Goal: Task Accomplishment & Management: Manage account settings

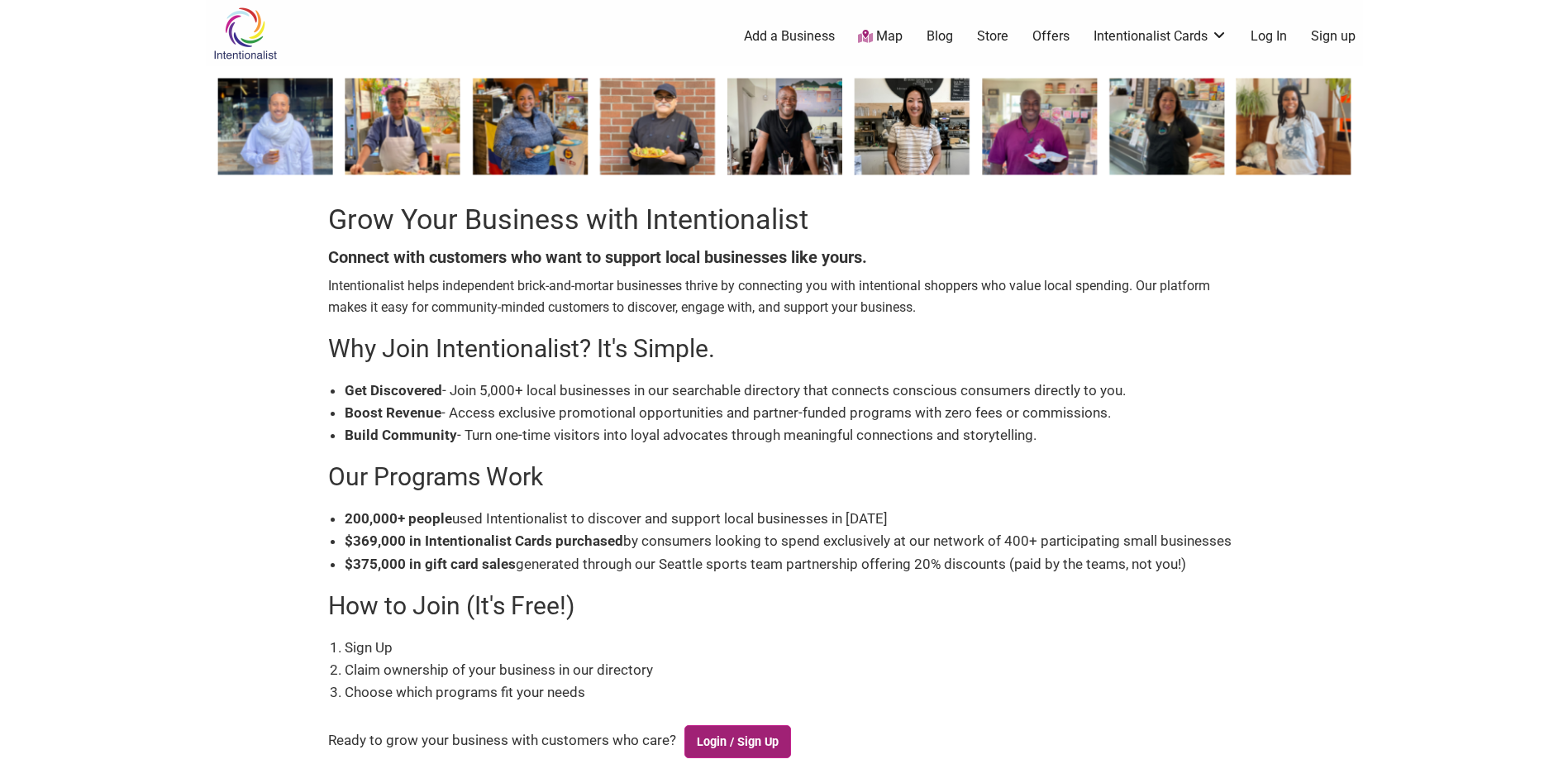
click at [753, 748] on link "Login / Sign Up" at bounding box center [738, 741] width 107 height 33
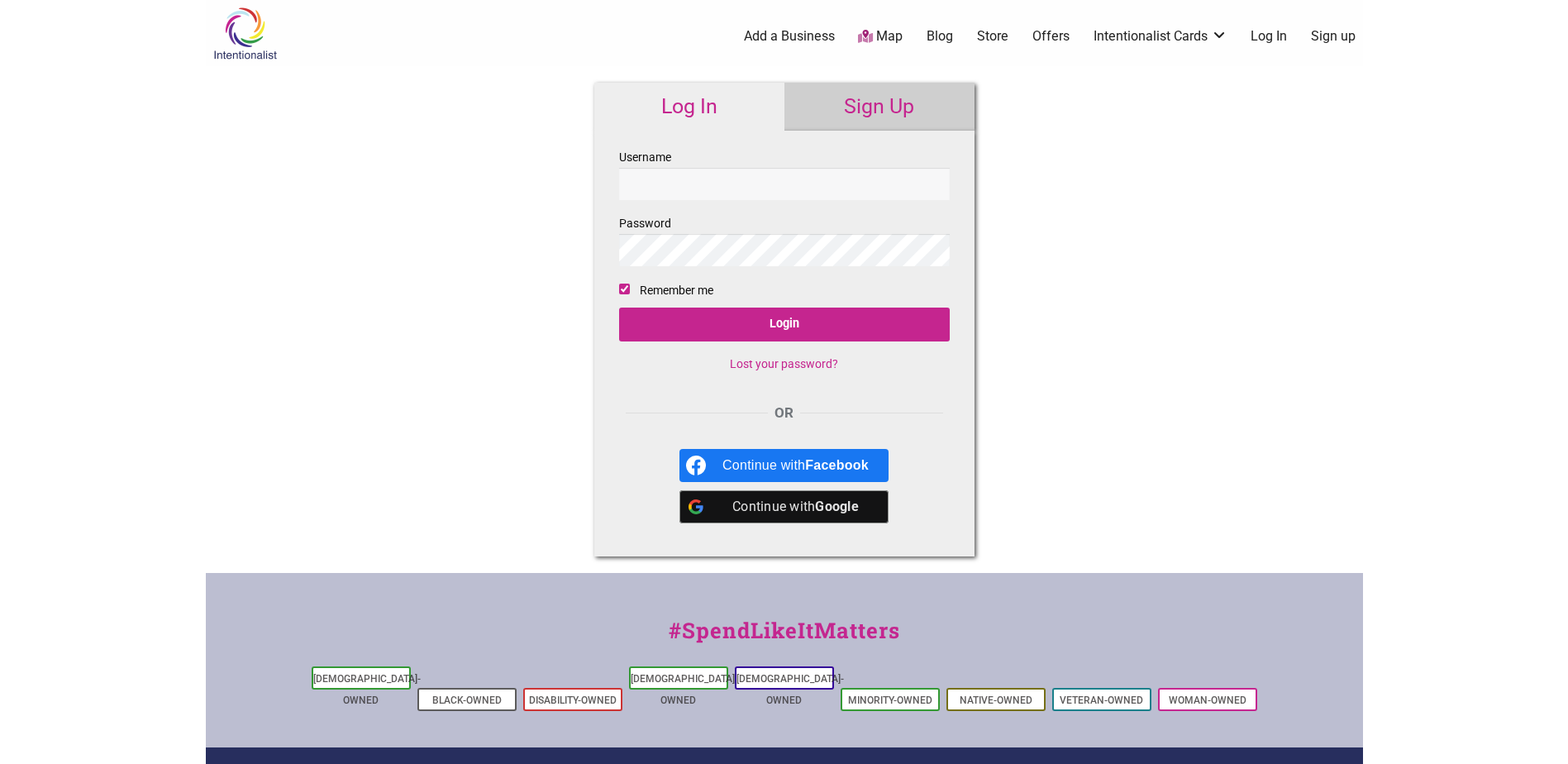
click at [772, 183] on input "Username" at bounding box center [785, 185] width 331 height 33
type input "grecia@paparepas.com"
click at [795, 322] on input "Login" at bounding box center [785, 324] width 331 height 33
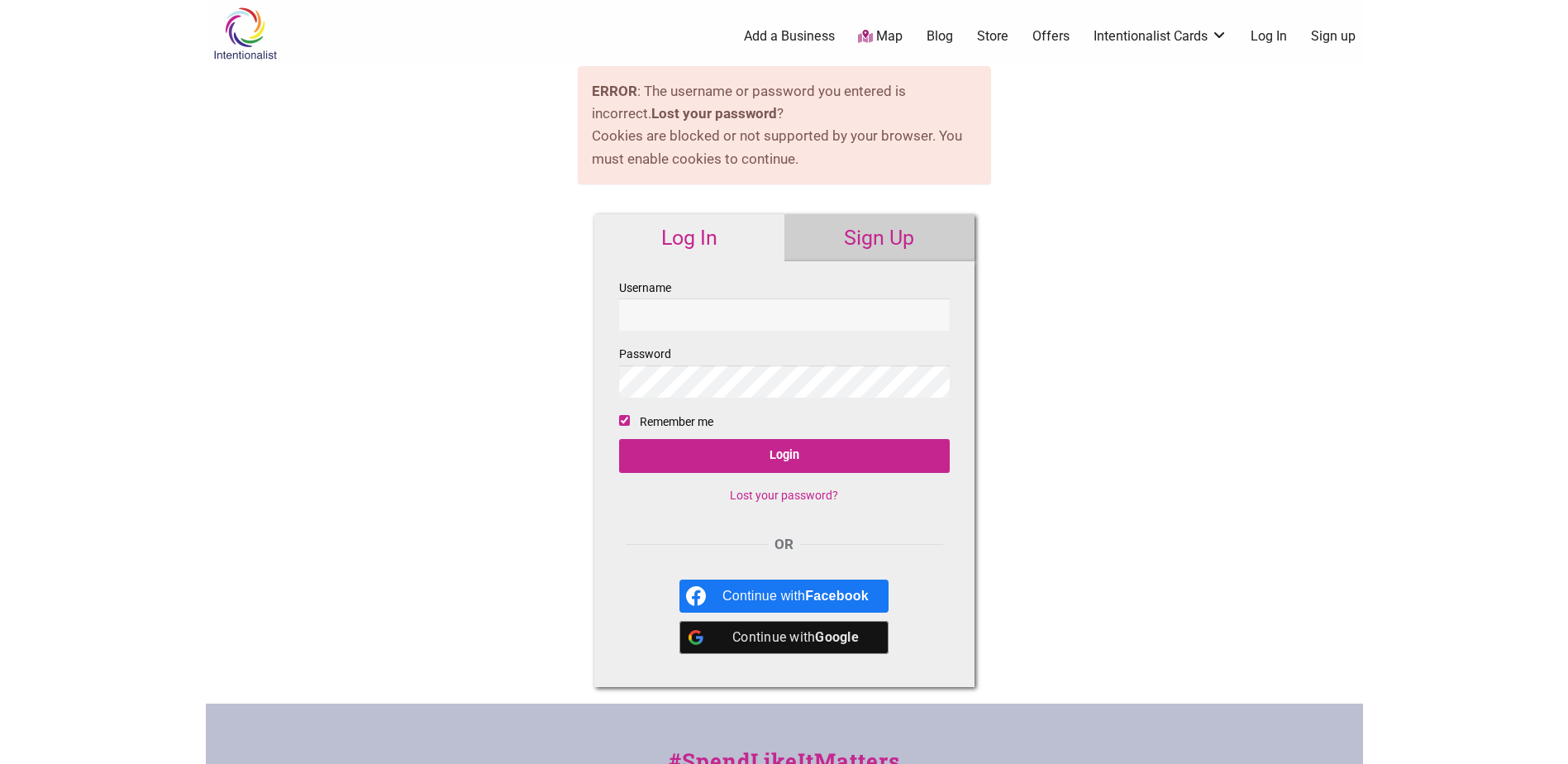
click at [792, 318] on input "Username" at bounding box center [785, 315] width 331 height 33
type input "grecia@paparepas.com"
click at [620, 439] on input "Login" at bounding box center [785, 455] width 331 height 33
click at [744, 473] on fieldset "Username grecia@paparepas.com Password Remember me Login Lost your password?" at bounding box center [785, 397] width 331 height 240
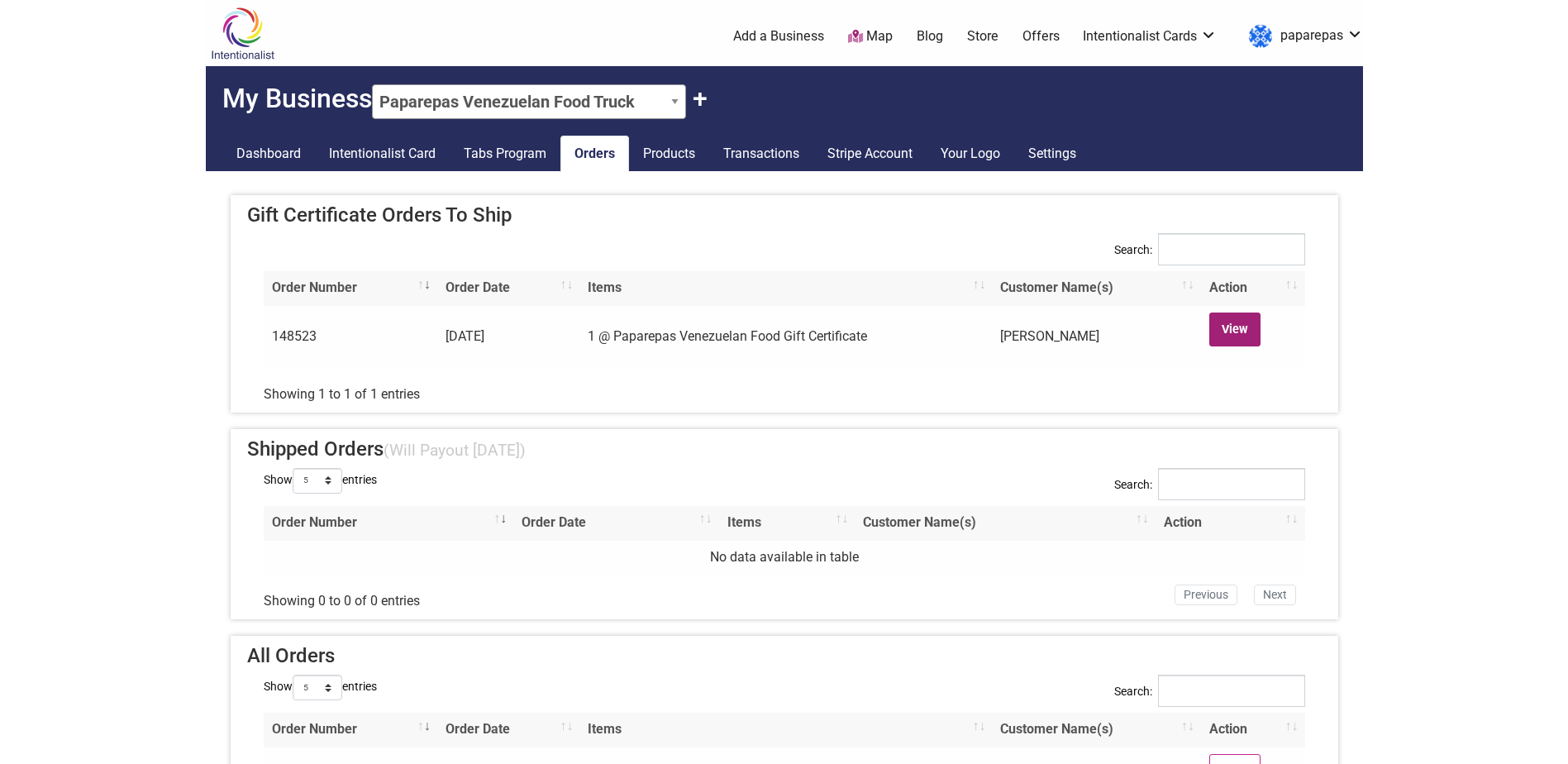
click at [1215, 333] on link "View" at bounding box center [1235, 329] width 52 height 33
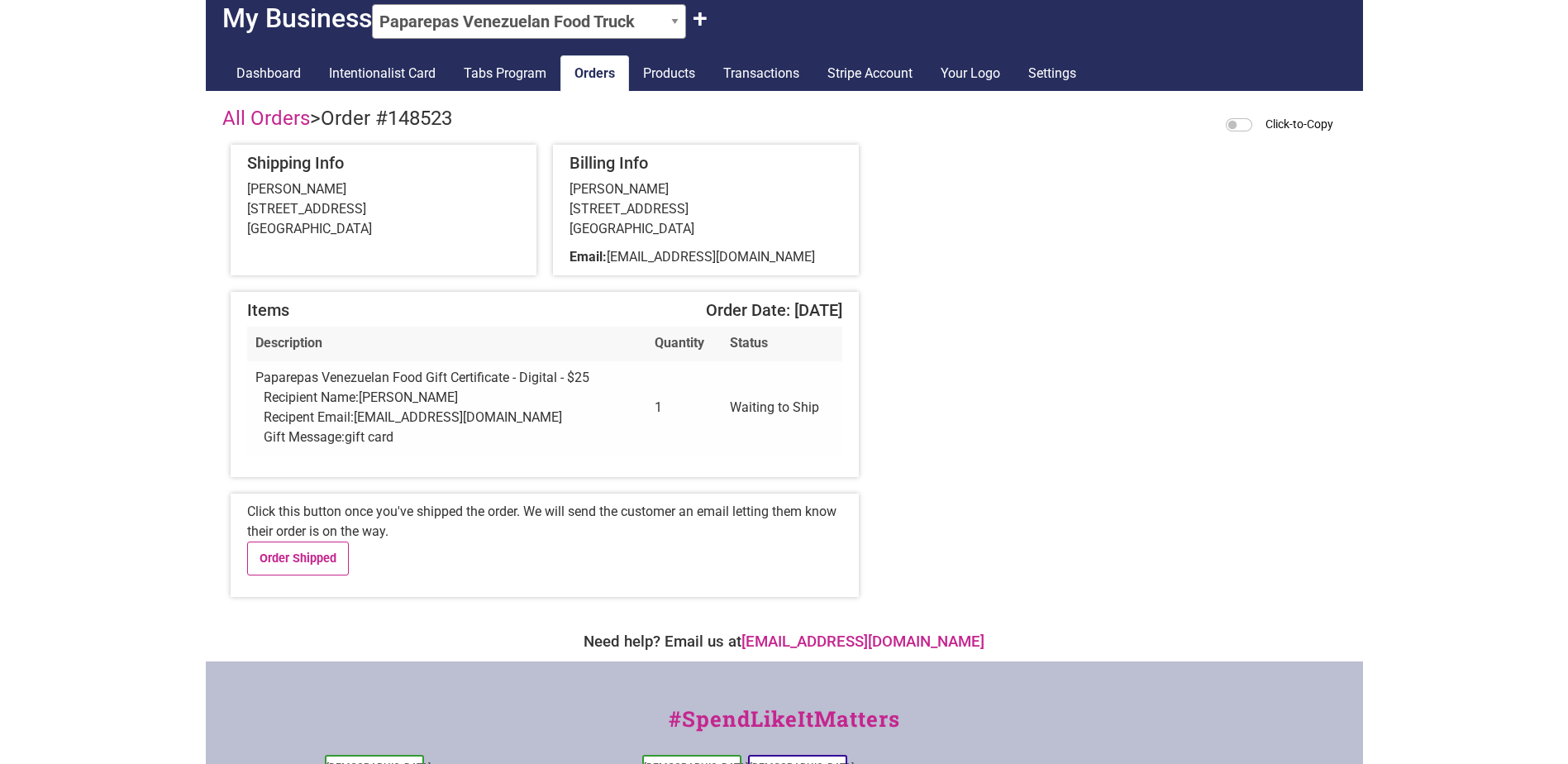
scroll to position [82, 0]
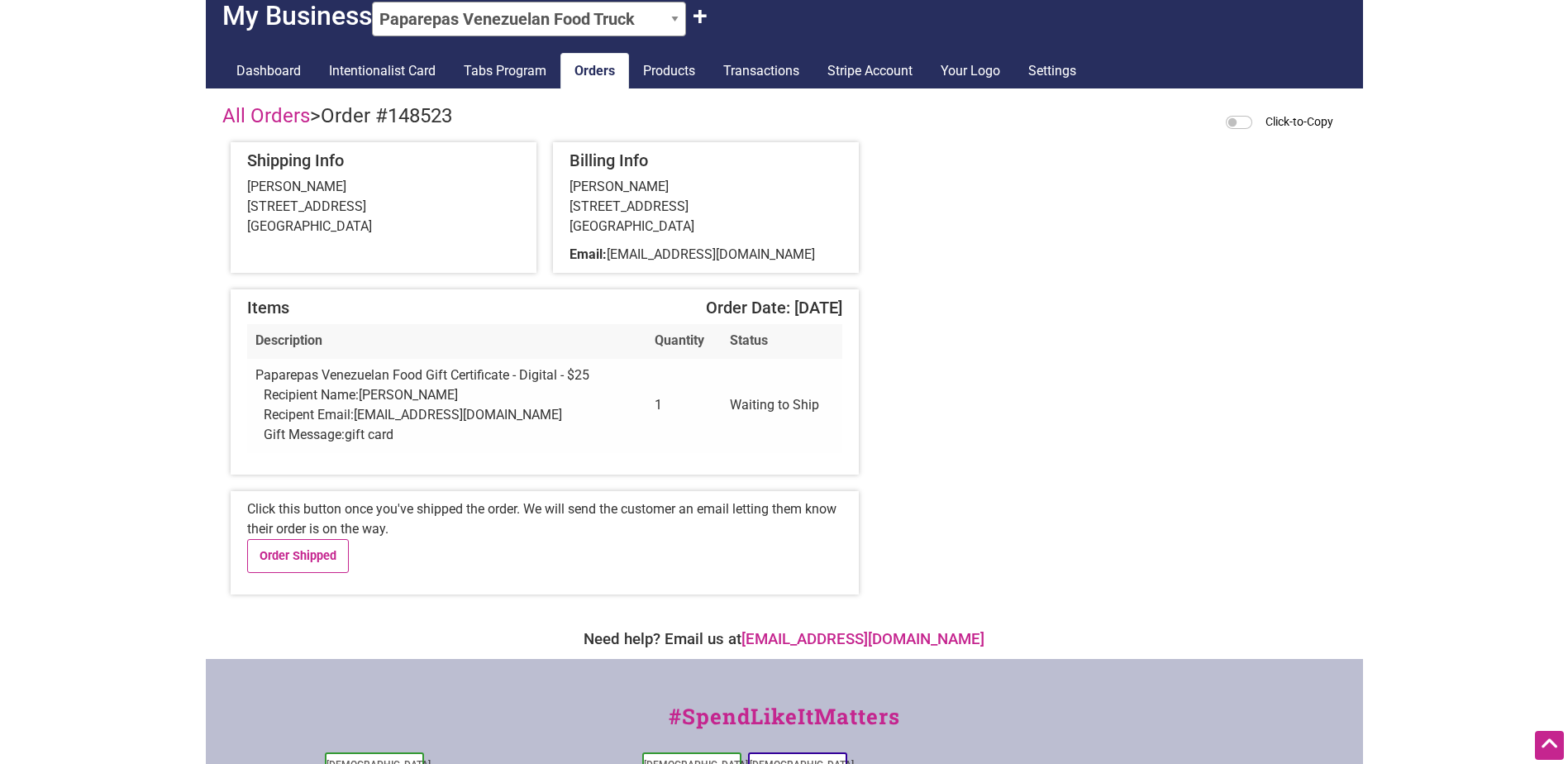
click at [444, 574] on div "Click this button once you've shipped the order. We will send the customer an e…" at bounding box center [544, 543] width 628 height 103
click at [1272, 512] on div "All Orders > Order #148523 Click-to-Copy Shipping Info Jaime Chao 319 Summit Av…" at bounding box center [784, 354] width 1157 height 533
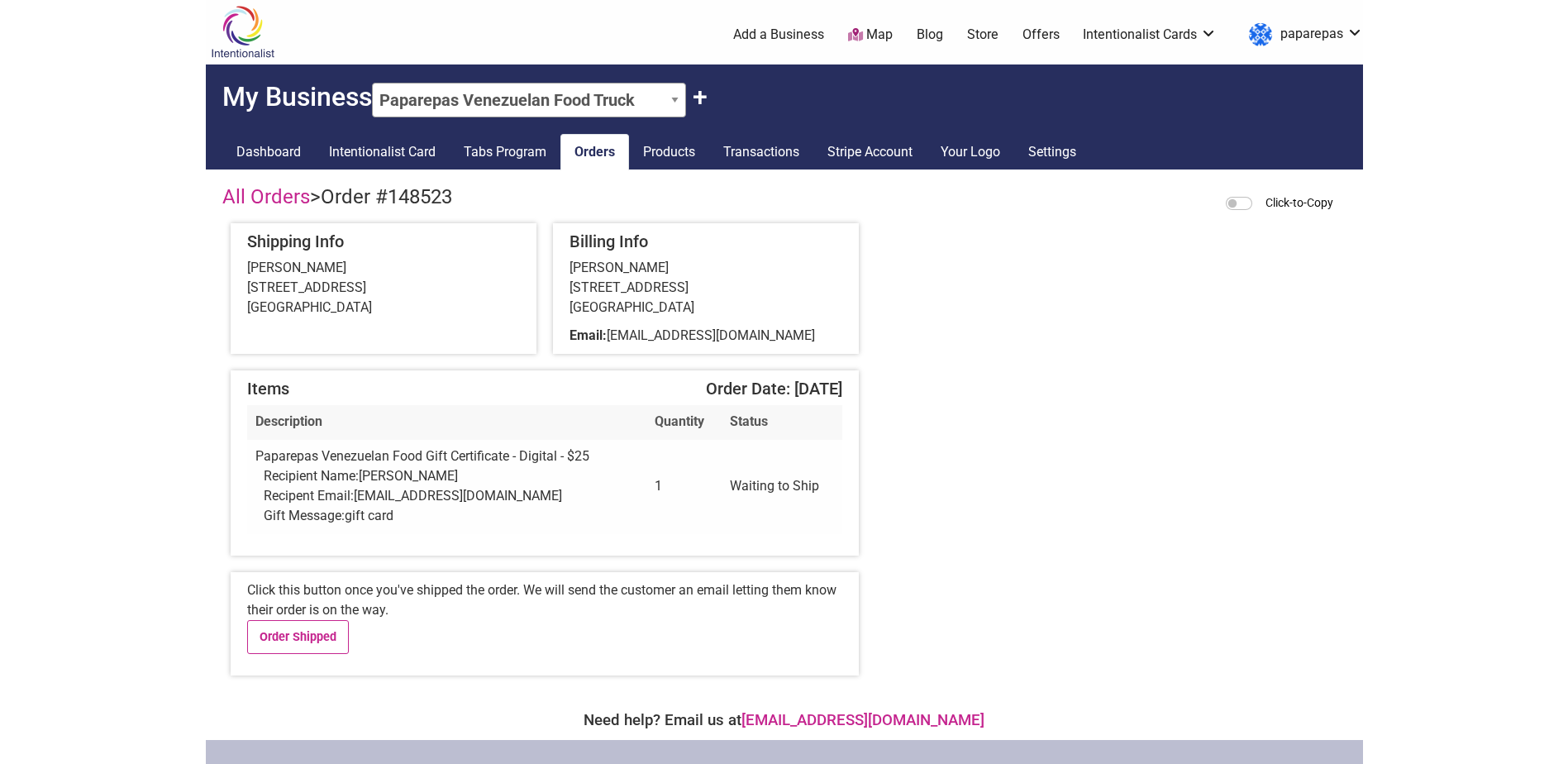
scroll to position [0, 0]
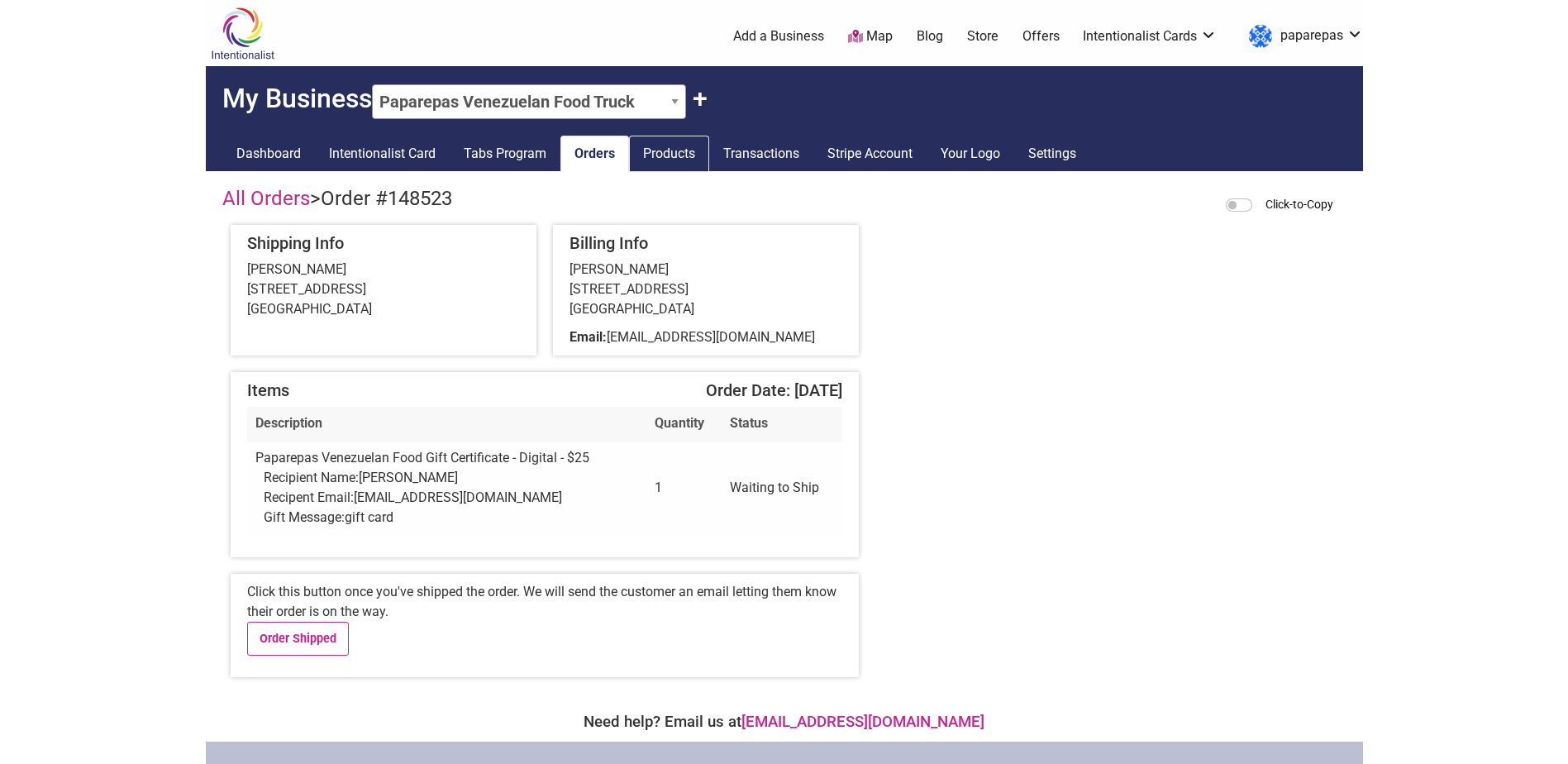
click at [684, 162] on link "Products" at bounding box center [669, 154] width 80 height 36
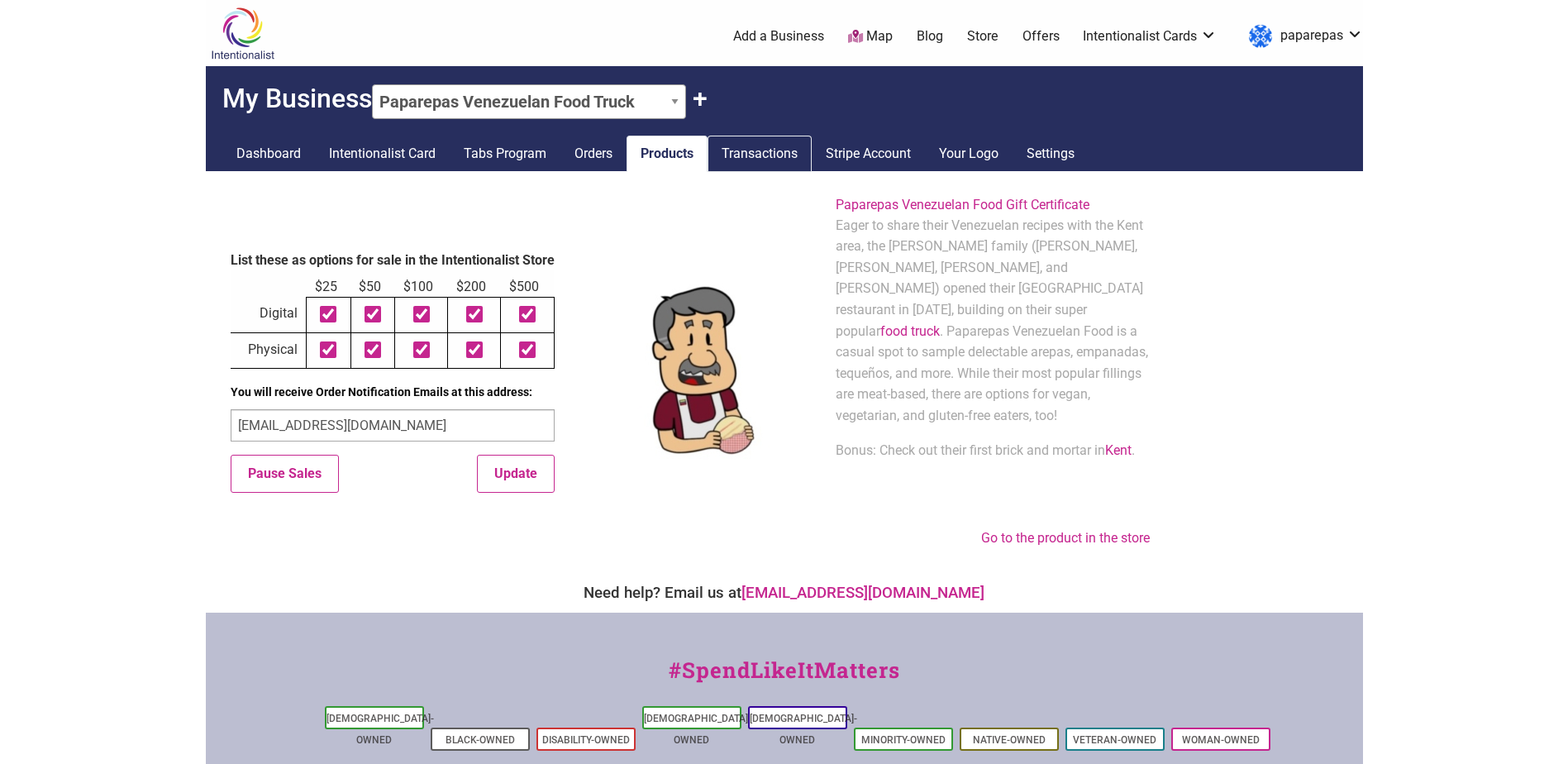
click at [729, 156] on link "Transactions" at bounding box center [759, 154] width 104 height 36
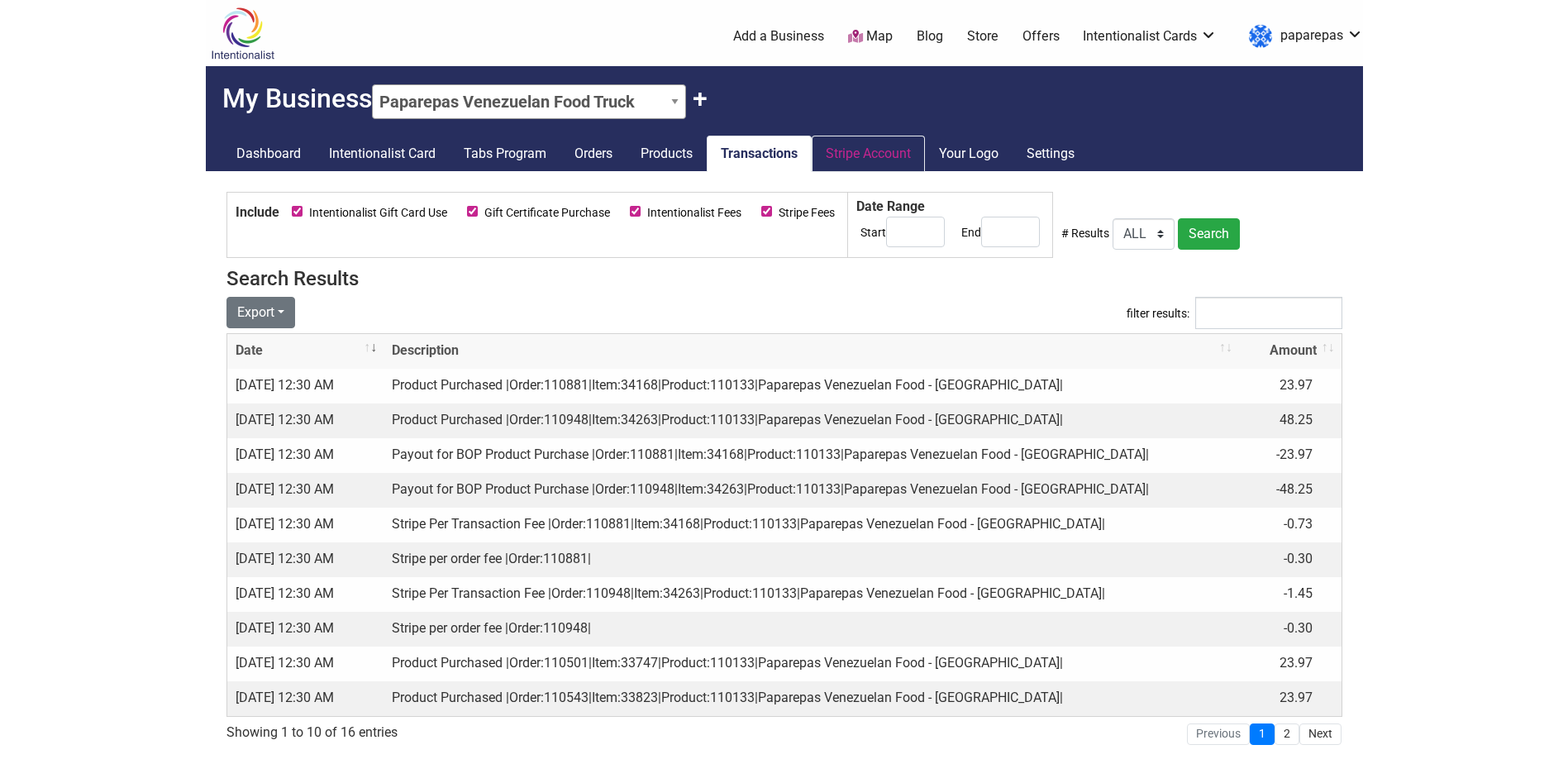
click at [845, 156] on link "Stripe Account" at bounding box center [868, 154] width 113 height 36
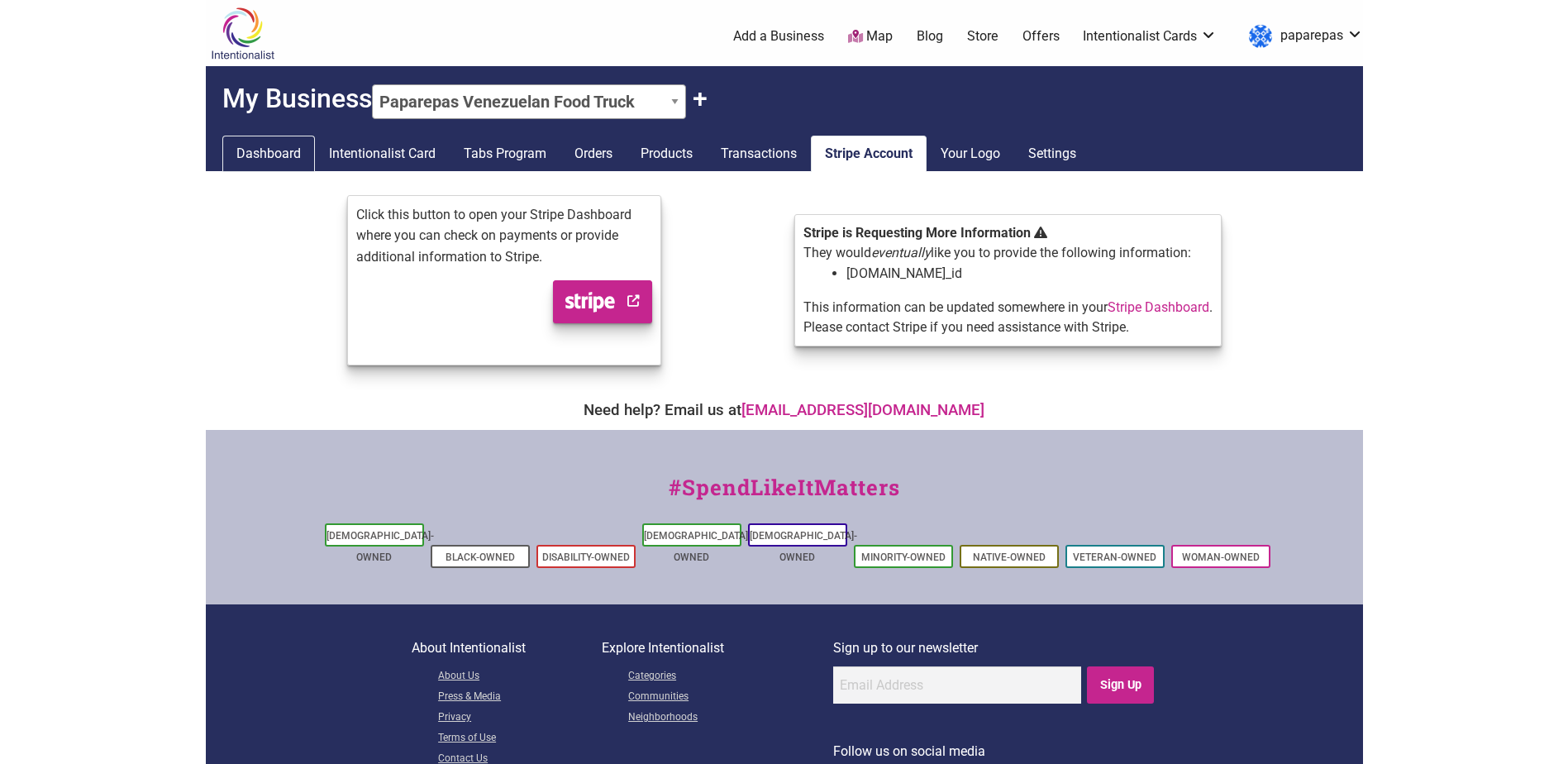
click at [272, 156] on link "Dashboard" at bounding box center [269, 154] width 93 height 36
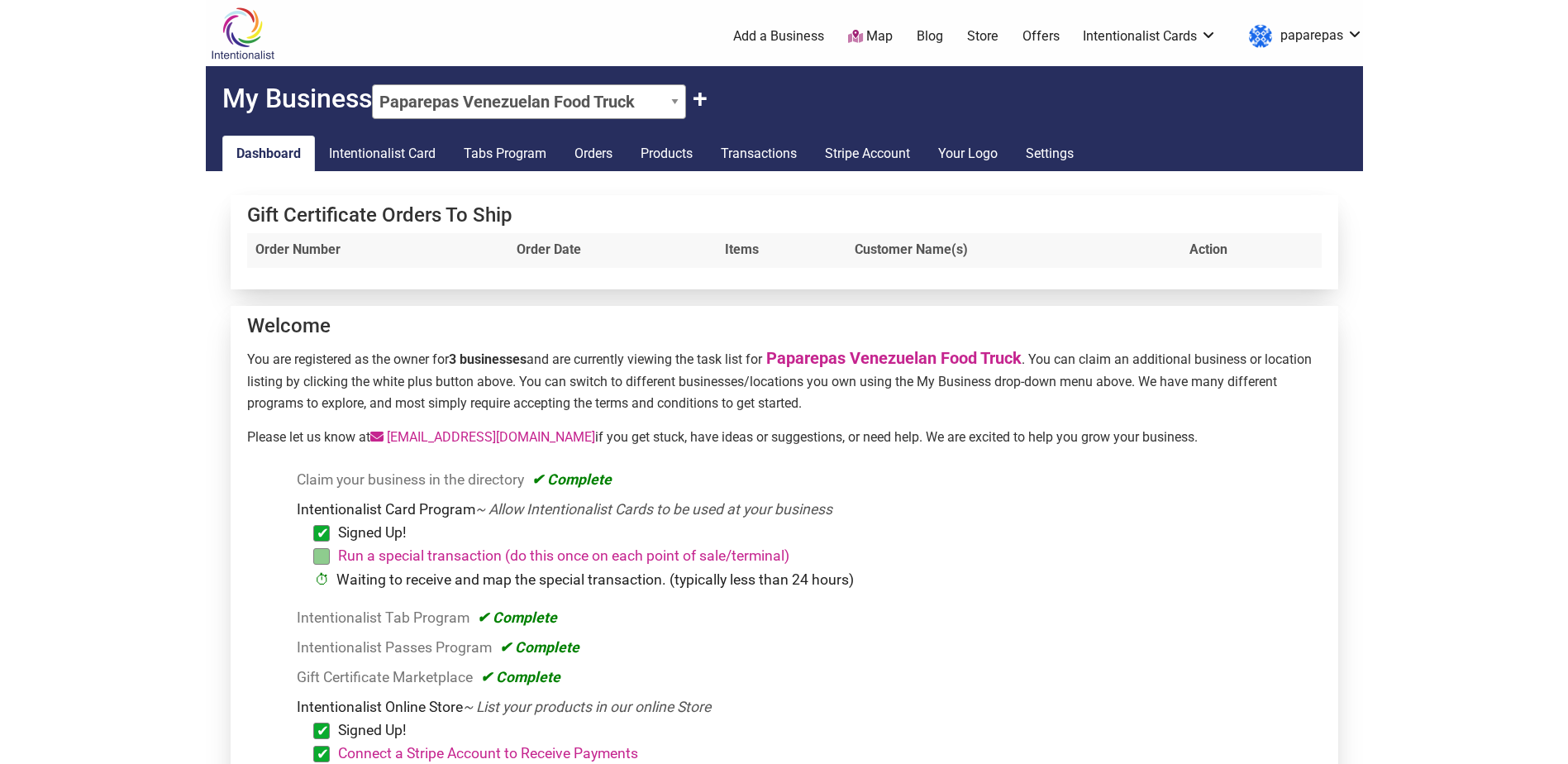
click at [547, 247] on th "Order Date" at bounding box center [613, 251] width 208 height 34
click at [352, 140] on link "Intentionalist Card" at bounding box center [381, 154] width 135 height 36
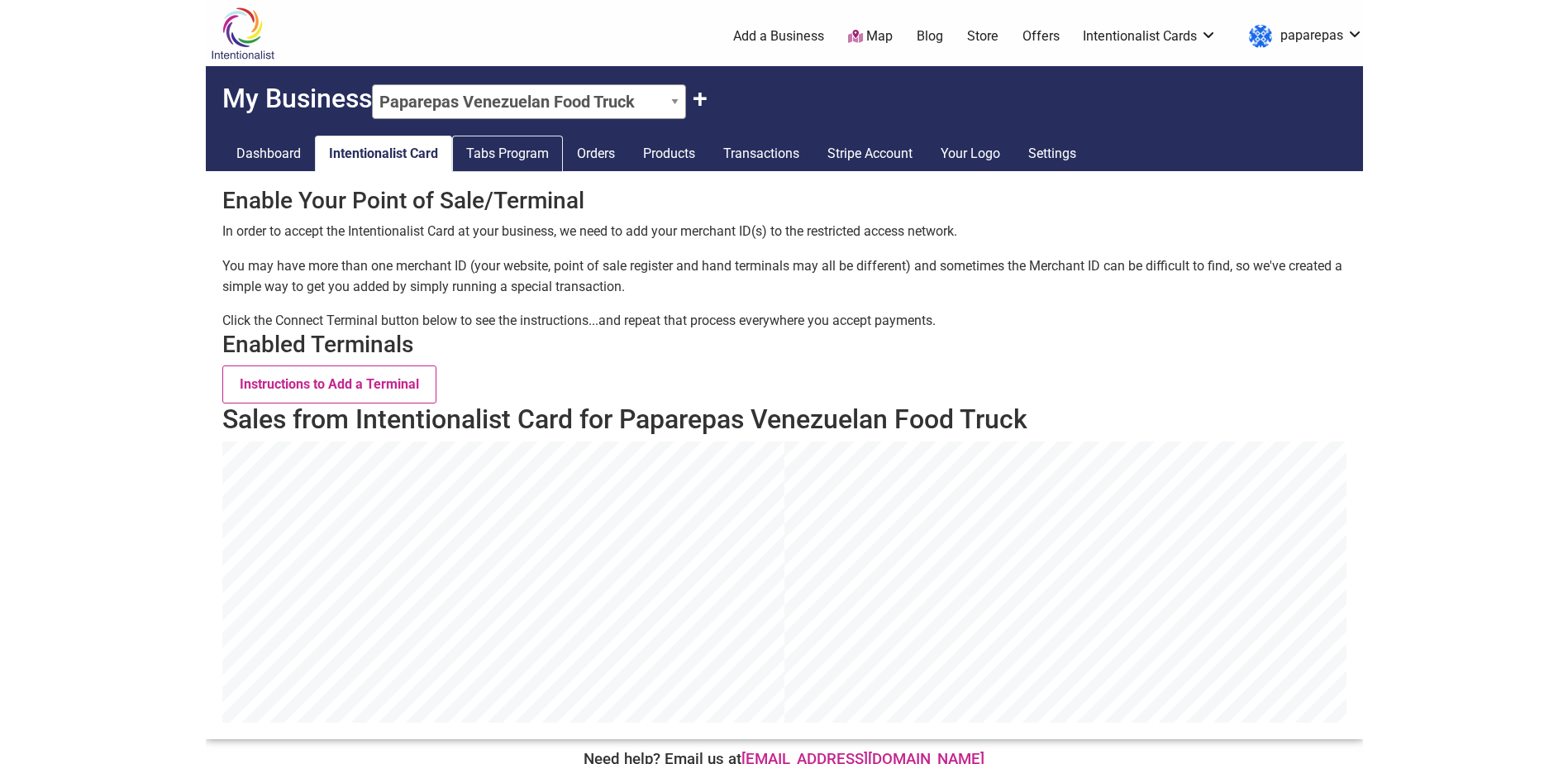
click at [489, 159] on link "Tabs Program" at bounding box center [508, 154] width 111 height 36
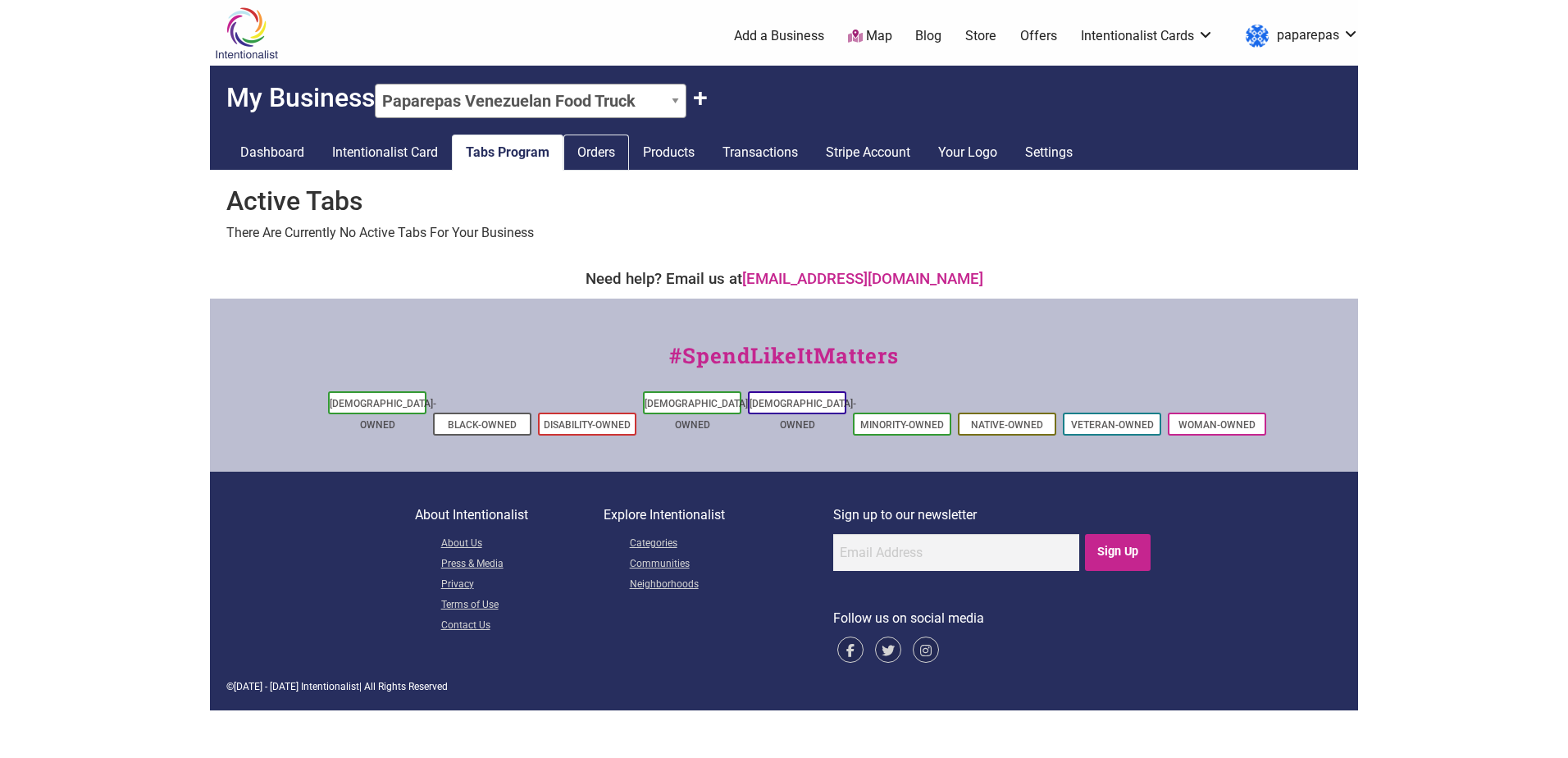
click at [602, 159] on link "Orders" at bounding box center [596, 153] width 65 height 36
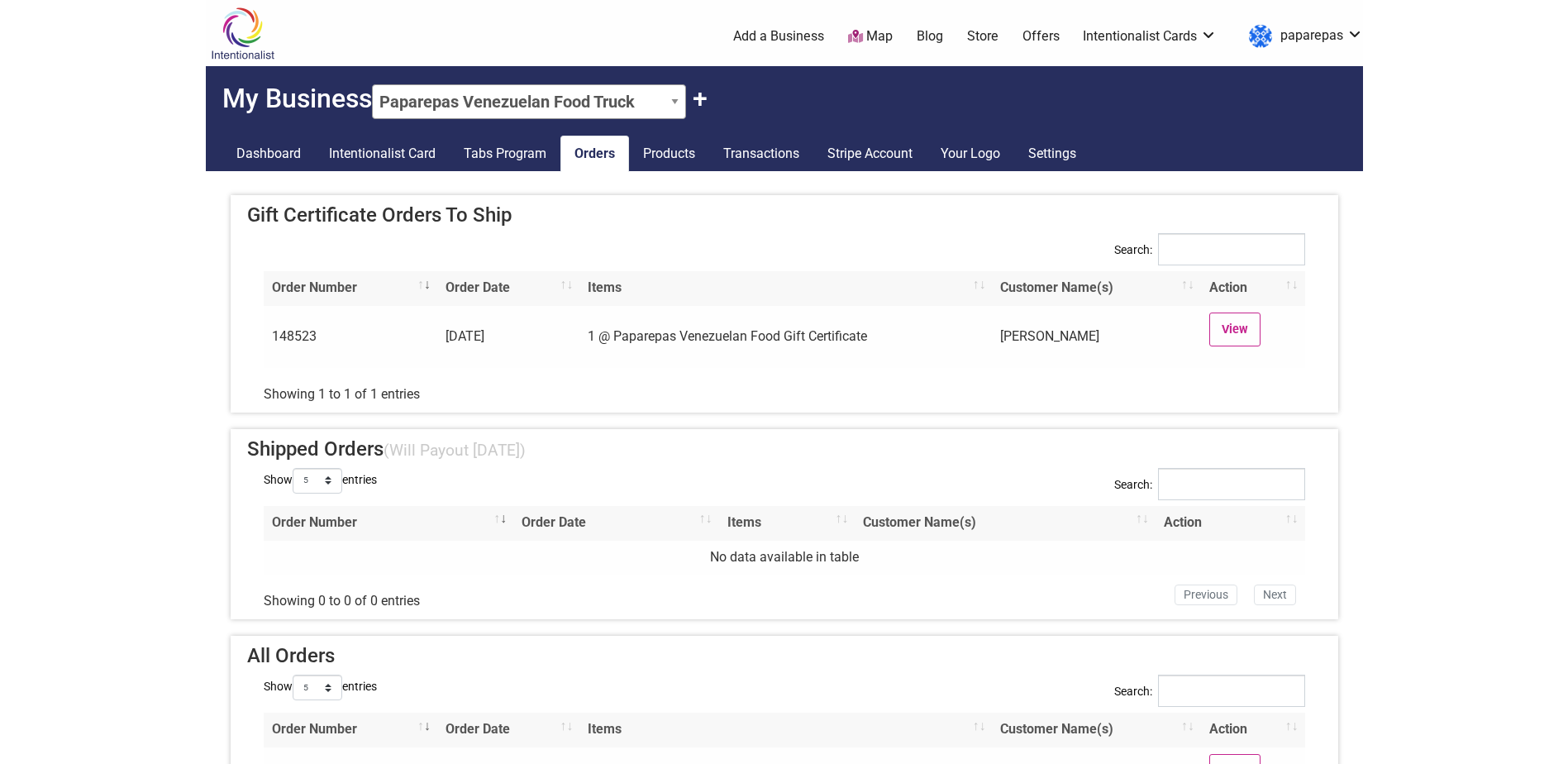
click at [1407, 375] on body "× Menu 0 Add a Business Map Blog Store Offers Intentionalist Cards Buy Black Ca…" at bounding box center [784, 382] width 1568 height 764
